Goal: Information Seeking & Learning: Learn about a topic

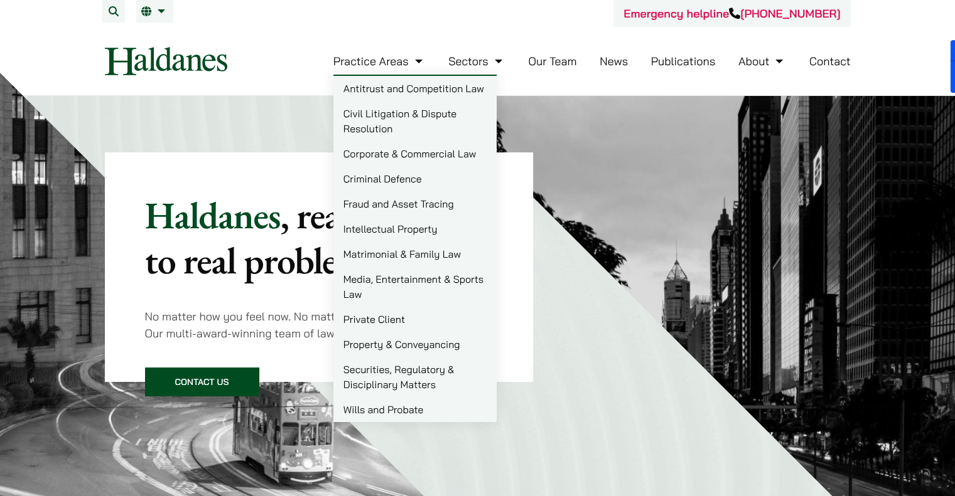
click at [410, 176] on link "Criminal Defence" at bounding box center [414, 178] width 163 height 25
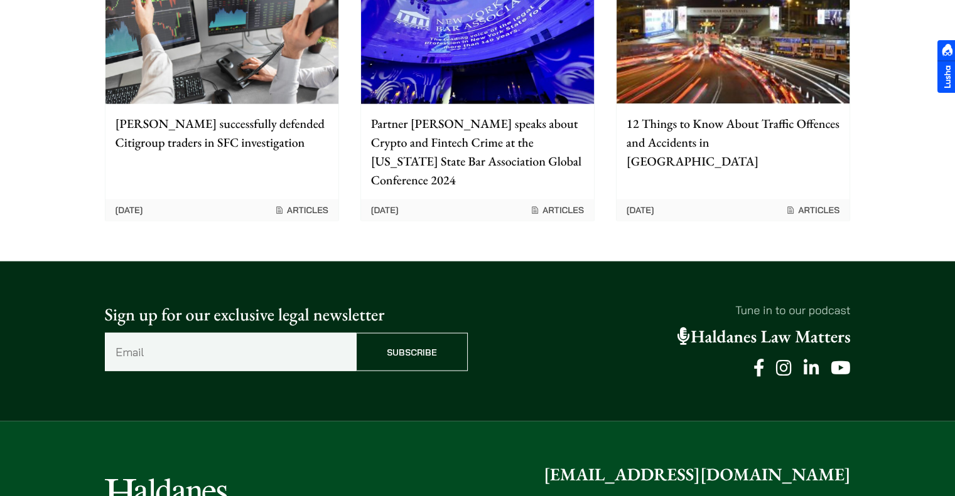
scroll to position [2761, 0]
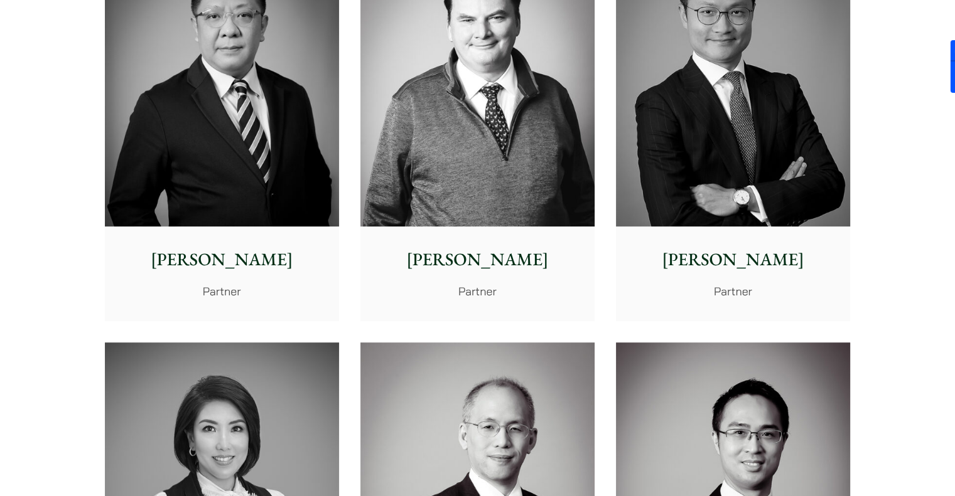
scroll to position [816, 0]
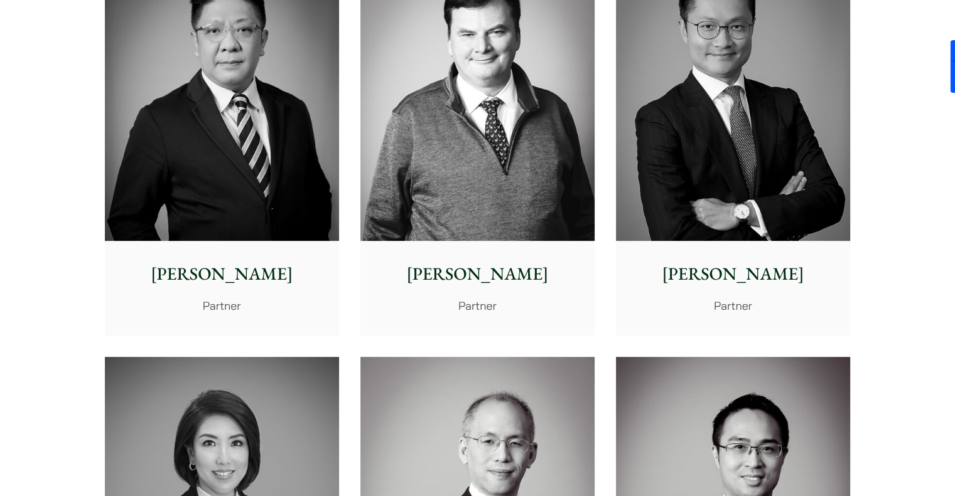
click at [244, 125] on img at bounding box center [222, 95] width 234 height 293
click at [697, 132] on img at bounding box center [733, 95] width 234 height 293
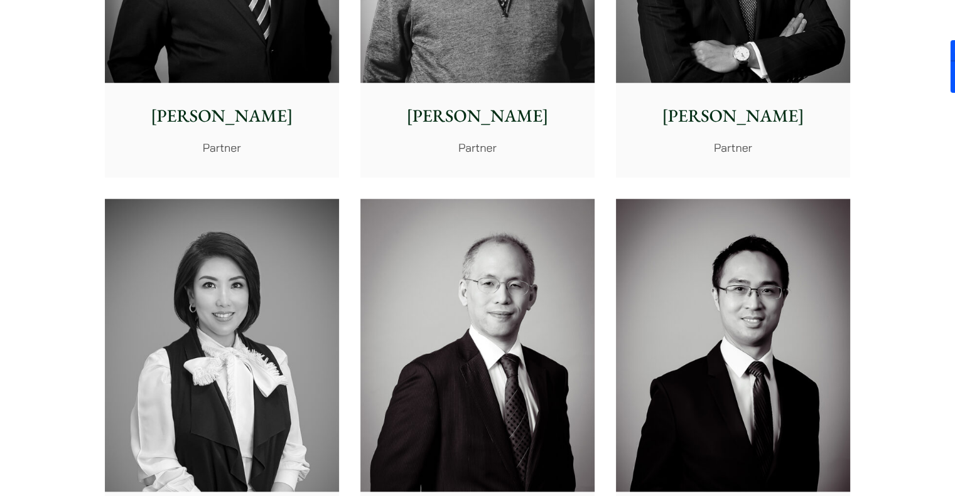
scroll to position [1067, 0]
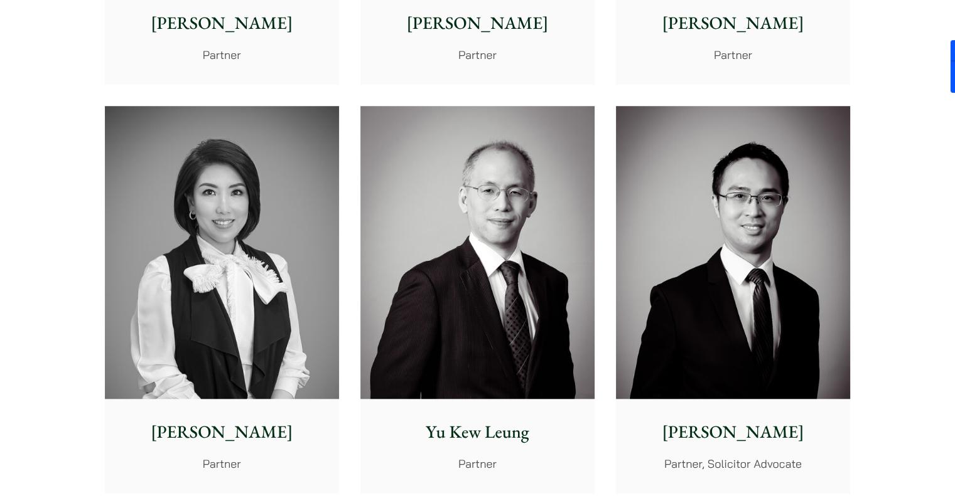
click at [279, 259] on img at bounding box center [222, 252] width 234 height 293
click at [530, 223] on img at bounding box center [477, 252] width 234 height 293
click at [709, 235] on img at bounding box center [733, 252] width 234 height 293
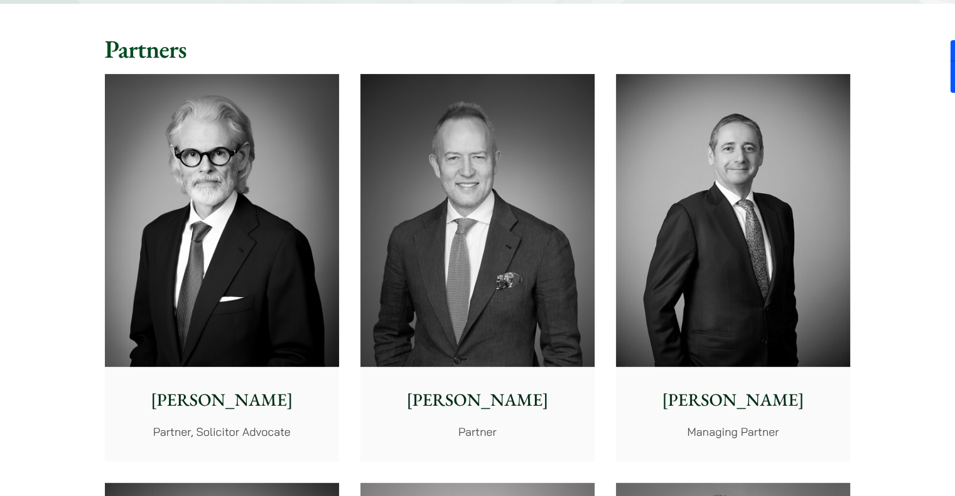
scroll to position [251, 0]
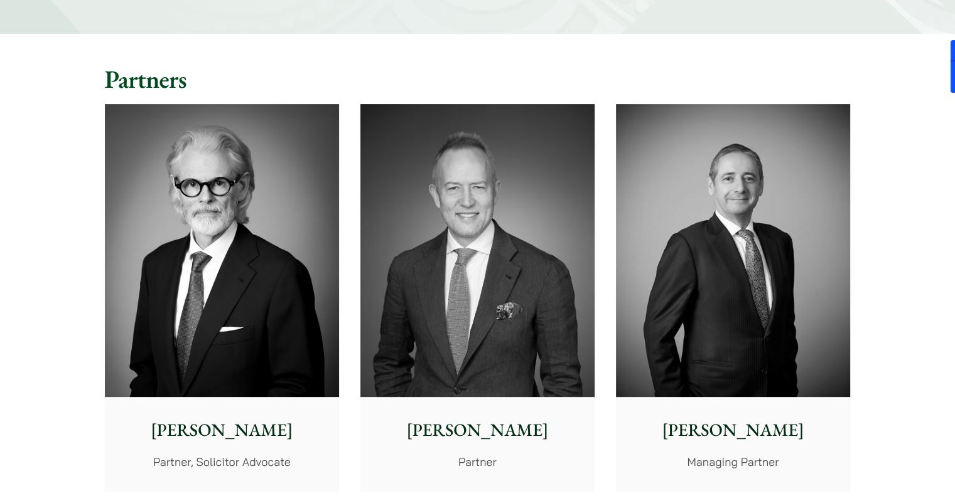
click at [215, 257] on img at bounding box center [222, 250] width 234 height 293
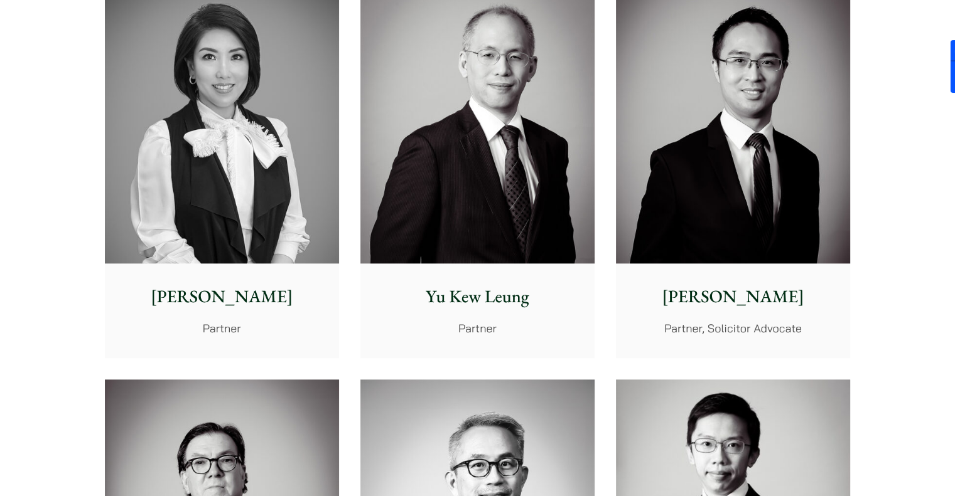
scroll to position [1192, 0]
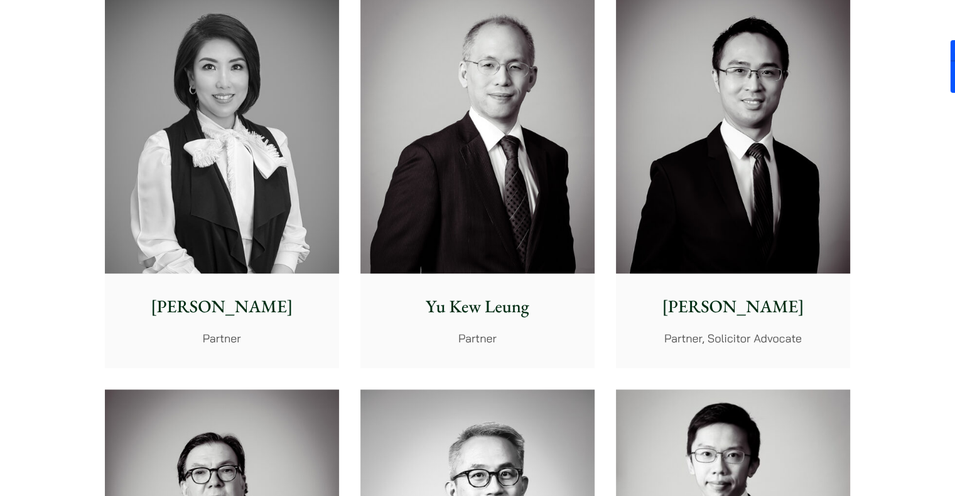
click at [733, 163] on img at bounding box center [733, 127] width 234 height 293
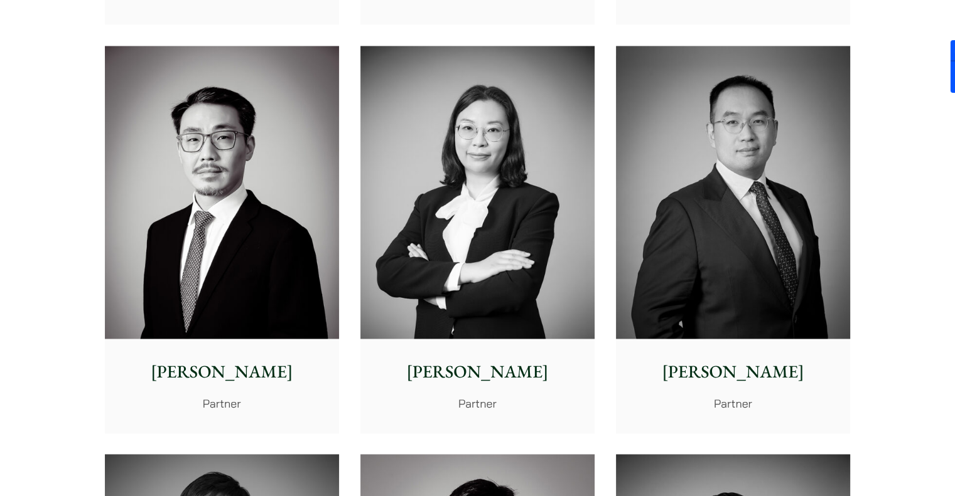
scroll to position [1946, 0]
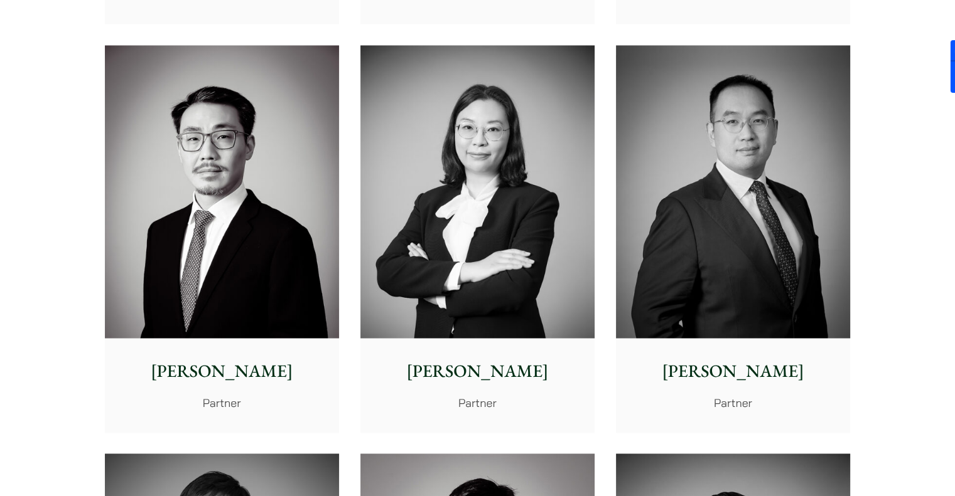
click at [710, 209] on img at bounding box center [733, 191] width 234 height 293
click at [514, 196] on img at bounding box center [477, 191] width 234 height 293
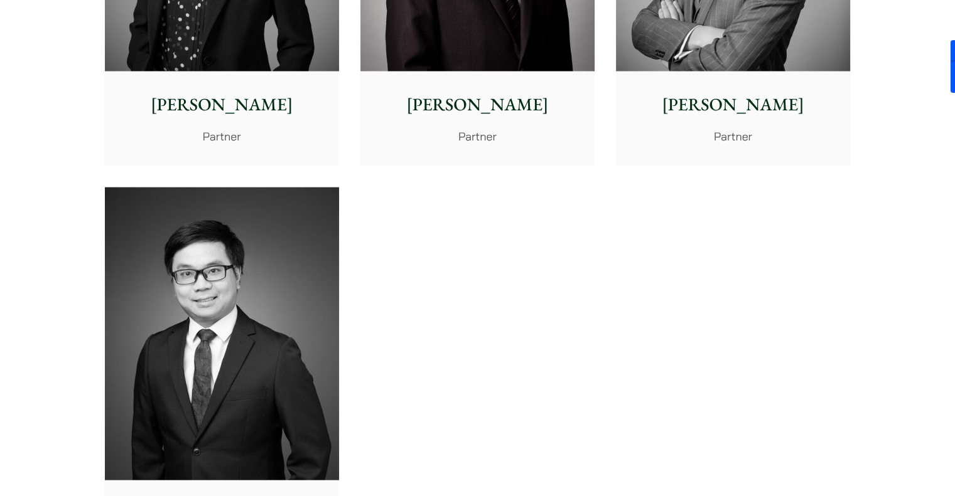
scroll to position [2761, 0]
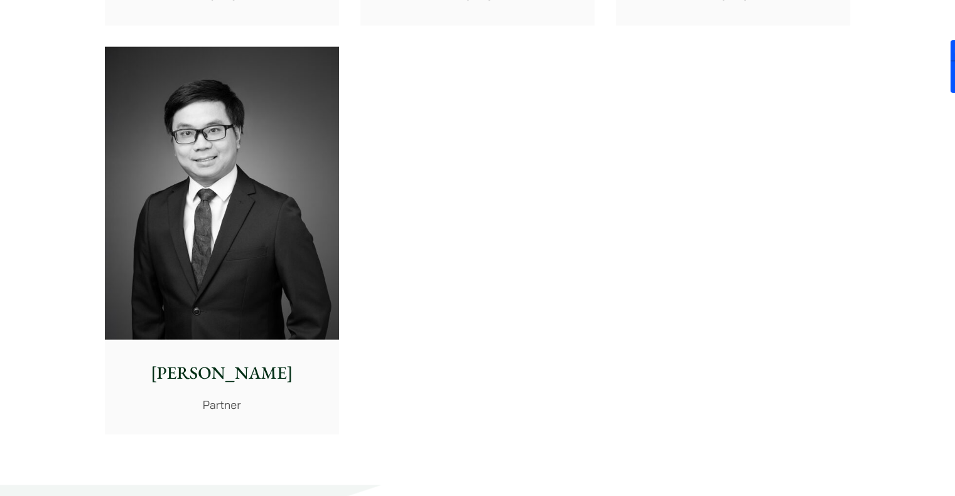
click at [188, 215] on img at bounding box center [222, 193] width 234 height 293
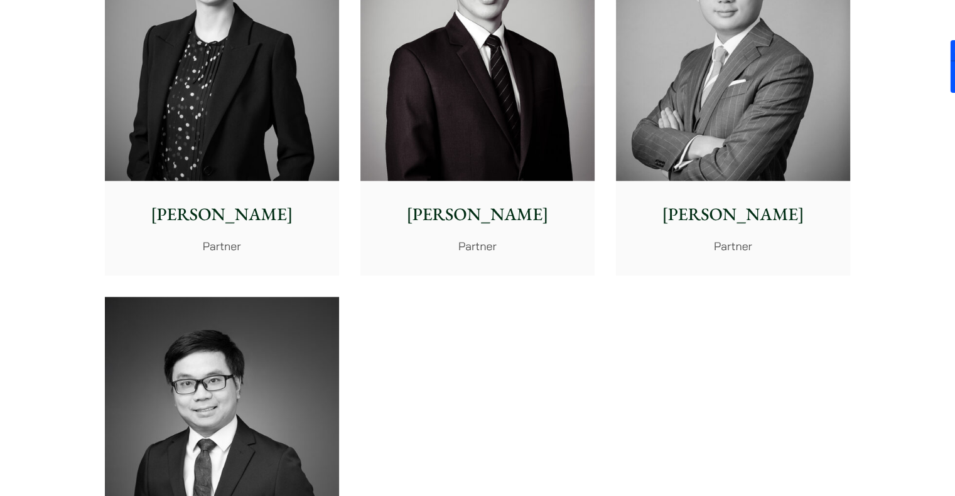
scroll to position [2510, 0]
click at [720, 117] on img at bounding box center [733, 35] width 234 height 293
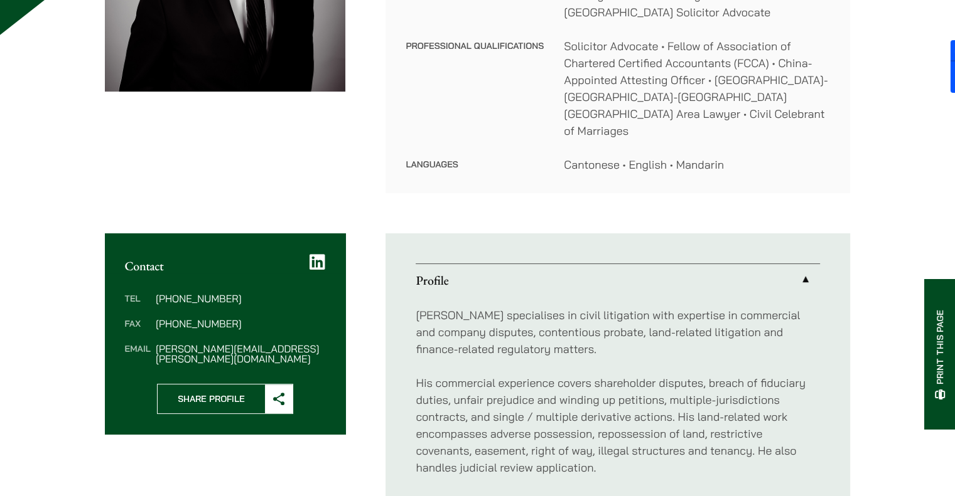
scroll to position [502, 0]
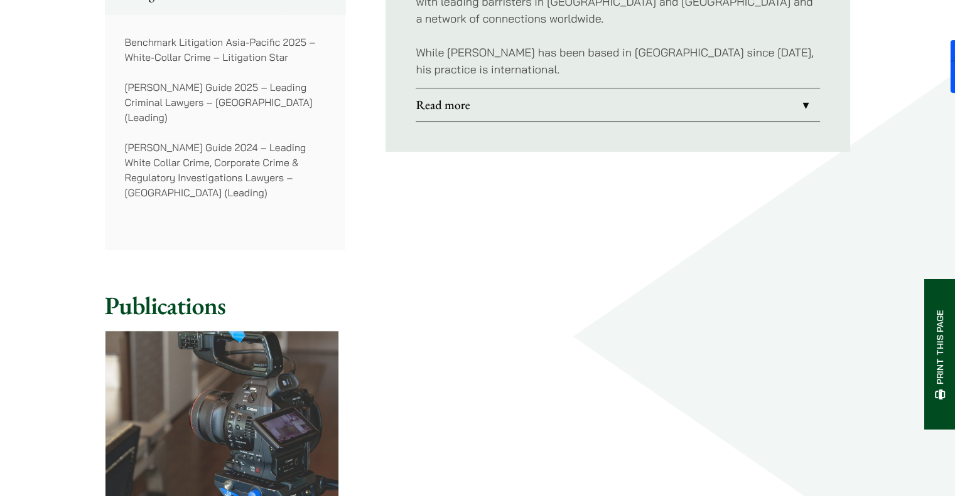
scroll to position [1067, 0]
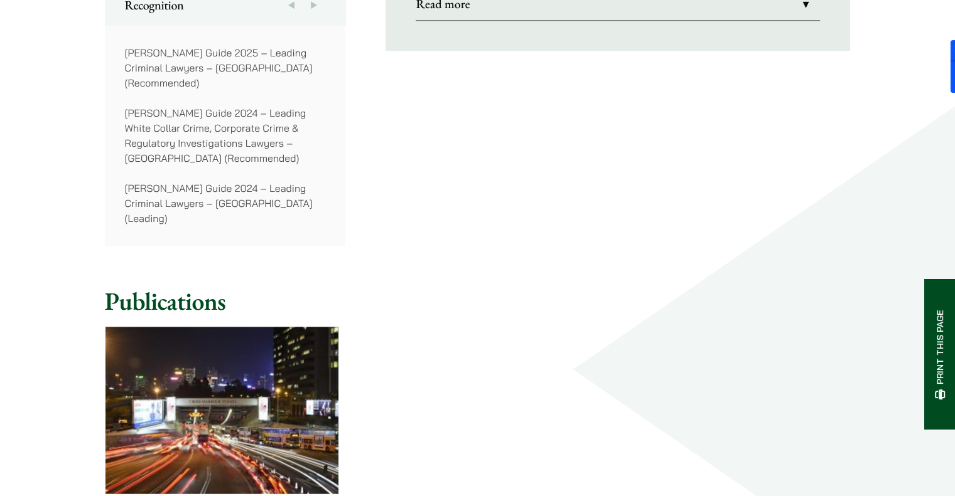
scroll to position [1192, 0]
